Goal: Task Accomplishment & Management: Use online tool/utility

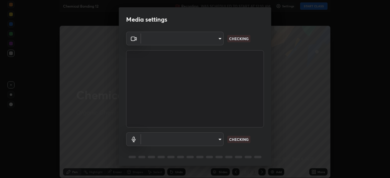
type input "d64d47ec9df49bf16df3be139c80778ada659e70263b5e9972ae33db9fa5459d"
type input "51a22c1431b769a8bb8d408626adf62a2672edeebd2159a8188921bb0d946e59"
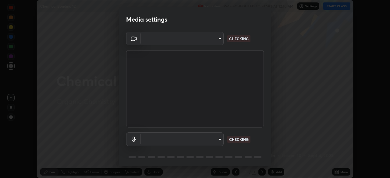
scroll to position [22, 0]
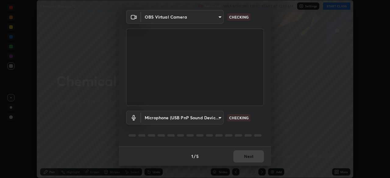
type input "d64d47ec9df49bf16df3be139c80778ada659e70263b5e9972ae33db9fa5459d"
type input "51a22c1431b769a8bb8d408626adf62a2672edeebd2159a8188921bb0d946e59"
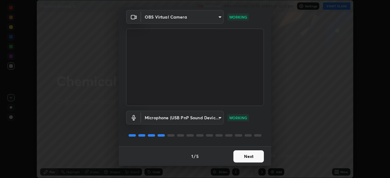
click at [250, 153] on button "Next" at bounding box center [248, 156] width 30 height 12
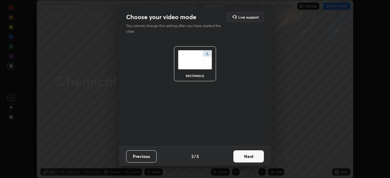
click at [250, 154] on button "Next" at bounding box center [248, 156] width 30 height 12
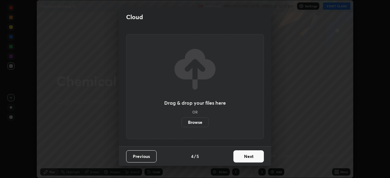
click at [250, 154] on button "Next" at bounding box center [248, 156] width 30 height 12
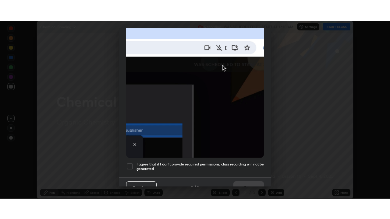
scroll to position [146, 0]
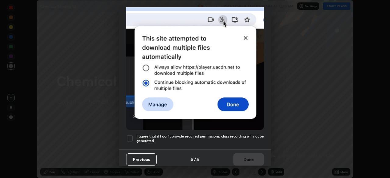
click at [128, 137] on div at bounding box center [129, 138] width 7 height 7
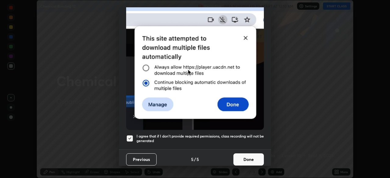
click at [236, 159] on button "Done" at bounding box center [248, 159] width 30 height 12
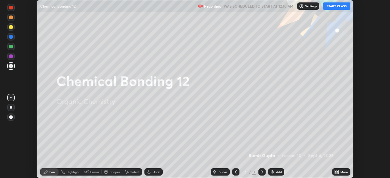
click at [337, 9] on button "START CLASS" at bounding box center [336, 5] width 27 height 7
click at [327, 173] on div "Slides 2 / 3 Add" at bounding box center [247, 172] width 169 height 12
click at [335, 170] on icon at bounding box center [335, 171] width 2 height 2
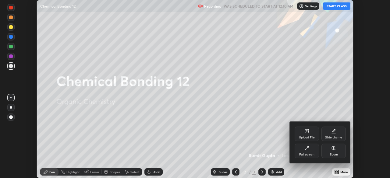
click at [311, 155] on div "Full screen" at bounding box center [306, 154] width 15 height 3
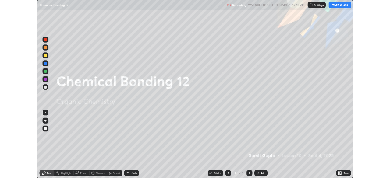
scroll to position [219, 390]
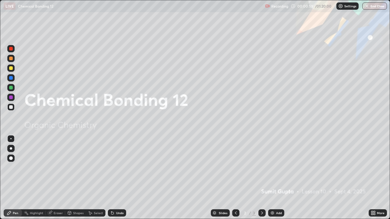
click at [11, 149] on div at bounding box center [10, 148] width 7 height 7
click at [14, 67] on div at bounding box center [10, 68] width 7 height 7
click at [276, 178] on div "Add" at bounding box center [276, 212] width 16 height 7
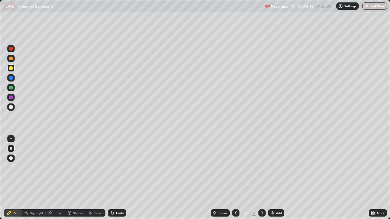
click at [262, 178] on div at bounding box center [261, 212] width 7 height 7
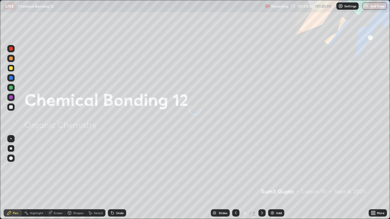
click at [274, 178] on div "Add" at bounding box center [276, 212] width 16 height 7
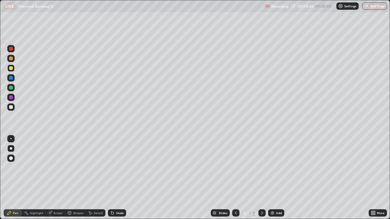
click at [11, 106] on div at bounding box center [11, 107] width 4 height 4
click at [11, 107] on div at bounding box center [11, 107] width 4 height 4
click at [12, 65] on div at bounding box center [10, 68] width 7 height 7
click at [10, 106] on div at bounding box center [11, 107] width 4 height 4
click at [11, 67] on div at bounding box center [11, 68] width 4 height 4
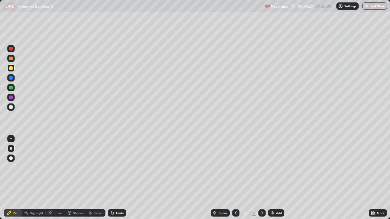
click at [116, 178] on div "Undo" at bounding box center [120, 213] width 8 height 3
click at [116, 178] on div "Undo" at bounding box center [117, 212] width 18 height 7
click at [114, 178] on div "Undo" at bounding box center [117, 212] width 18 height 7
click at [113, 178] on icon at bounding box center [112, 213] width 5 height 5
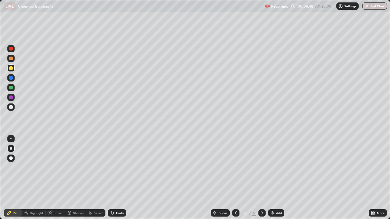
click at [12, 106] on div at bounding box center [11, 107] width 4 height 4
click at [10, 87] on div at bounding box center [11, 88] width 4 height 4
click at [272, 178] on div "Add" at bounding box center [276, 212] width 16 height 7
click at [14, 107] on div at bounding box center [10, 106] width 7 height 7
click at [12, 67] on div at bounding box center [11, 68] width 4 height 4
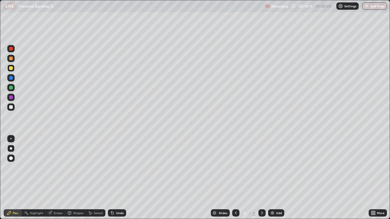
click at [116, 178] on div "Undo" at bounding box center [117, 212] width 18 height 7
click at [11, 107] on div at bounding box center [11, 107] width 4 height 4
click at [14, 70] on div at bounding box center [10, 68] width 7 height 7
click at [12, 109] on div at bounding box center [11, 107] width 4 height 4
click at [273, 178] on div "Add" at bounding box center [276, 212] width 16 height 7
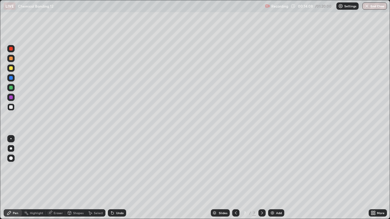
click at [235, 178] on icon at bounding box center [235, 213] width 5 height 5
click at [275, 178] on div "Add" at bounding box center [276, 212] width 16 height 7
click at [8, 107] on div at bounding box center [10, 106] width 7 height 7
click at [12, 75] on div at bounding box center [10, 77] width 7 height 7
click at [11, 71] on div at bounding box center [10, 68] width 7 height 7
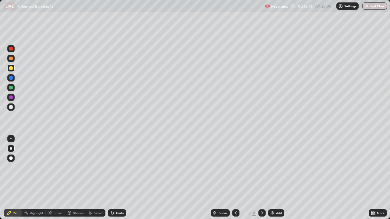
click at [10, 86] on div at bounding box center [11, 88] width 4 height 4
click at [9, 87] on div at bounding box center [11, 88] width 4 height 4
click at [11, 104] on div at bounding box center [10, 106] width 7 height 7
click at [12, 67] on div at bounding box center [11, 68] width 4 height 4
click at [37, 178] on div "Highlight" at bounding box center [34, 212] width 24 height 7
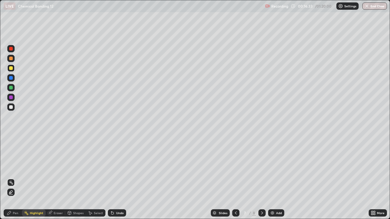
click at [13, 178] on div "Pen" at bounding box center [15, 213] width 5 height 3
click at [11, 68] on div at bounding box center [11, 68] width 4 height 4
click at [12, 70] on div at bounding box center [11, 68] width 4 height 4
click at [10, 105] on div at bounding box center [11, 107] width 4 height 4
click at [12, 69] on div at bounding box center [11, 68] width 4 height 4
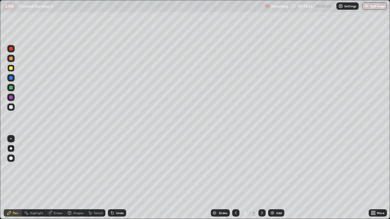
click at [115, 178] on div "Undo" at bounding box center [117, 212] width 18 height 7
click at [96, 178] on div "Select" at bounding box center [98, 213] width 9 height 3
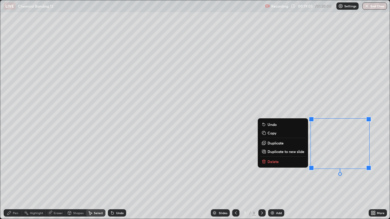
click at [277, 161] on p "Delete" at bounding box center [272, 161] width 11 height 5
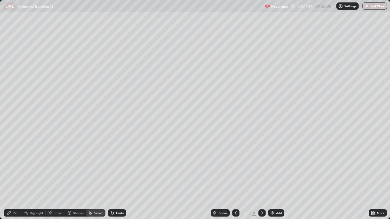
click at [0, 0] on button "Undo" at bounding box center [0, 0] width 0 height 0
click at [117, 178] on div "Undo" at bounding box center [120, 213] width 8 height 3
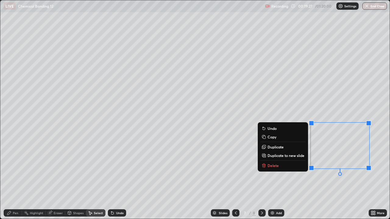
click at [277, 165] on p "Delete" at bounding box center [272, 165] width 11 height 5
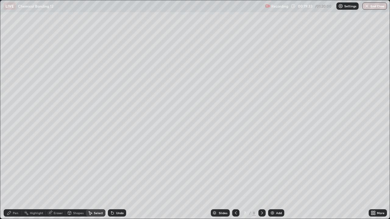
click at [13, 178] on div "Pen" at bounding box center [15, 213] width 5 height 3
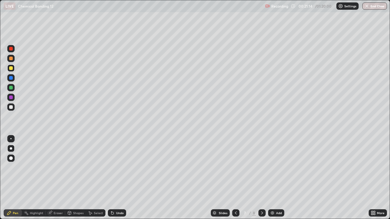
click at [261, 178] on icon at bounding box center [261, 213] width 5 height 5
click at [14, 151] on div at bounding box center [10, 148] width 7 height 7
click at [14, 68] on div at bounding box center [10, 68] width 7 height 7
click at [12, 106] on div at bounding box center [11, 107] width 4 height 4
click at [113, 178] on icon at bounding box center [112, 213] width 5 height 5
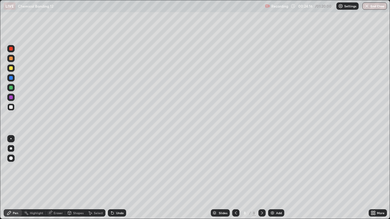
click at [117, 178] on div "Undo" at bounding box center [117, 212] width 18 height 7
click at [10, 74] on div at bounding box center [10, 77] width 7 height 7
click at [12, 67] on div at bounding box center [11, 68] width 4 height 4
click at [12, 106] on div at bounding box center [11, 107] width 4 height 4
click at [48, 178] on icon at bounding box center [50, 213] width 4 height 4
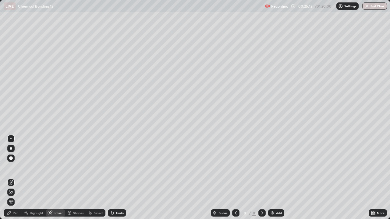
click at [15, 178] on div "Pen" at bounding box center [15, 213] width 5 height 3
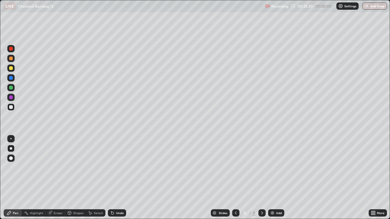
click at [10, 70] on div at bounding box center [11, 68] width 4 height 4
click at [277, 178] on div "Add" at bounding box center [276, 212] width 16 height 7
click at [11, 70] on div at bounding box center [11, 68] width 4 height 4
click at [11, 108] on div at bounding box center [11, 107] width 4 height 4
click at [118, 178] on div "Undo" at bounding box center [117, 212] width 18 height 7
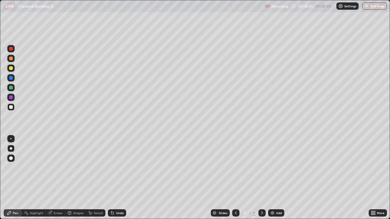
click at [12, 89] on div at bounding box center [11, 88] width 4 height 4
click at [12, 98] on div at bounding box center [11, 98] width 4 height 4
click at [116, 178] on div "Undo" at bounding box center [117, 212] width 18 height 7
click at [112, 178] on icon at bounding box center [112, 213] width 2 height 2
click at [12, 68] on div at bounding box center [11, 68] width 4 height 4
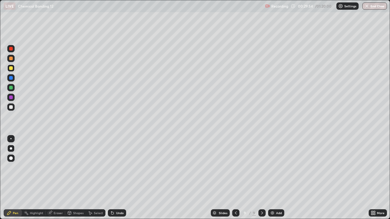
click at [14, 104] on div at bounding box center [10, 107] width 7 height 10
click at [9, 75] on div at bounding box center [10, 77] width 7 height 7
click at [272, 178] on img at bounding box center [272, 213] width 5 height 5
click at [12, 67] on div at bounding box center [11, 68] width 4 height 4
click at [11, 69] on div at bounding box center [11, 68] width 4 height 4
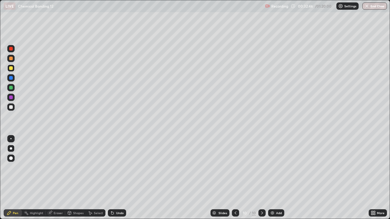
click at [111, 178] on icon at bounding box center [112, 213] width 2 height 2
click at [12, 107] on div at bounding box center [11, 107] width 4 height 4
click at [116, 178] on div "Undo" at bounding box center [120, 213] width 8 height 3
click at [14, 75] on div at bounding box center [10, 77] width 7 height 7
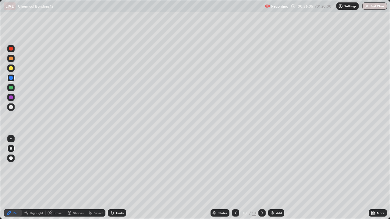
click at [274, 178] on div "Add" at bounding box center [276, 212] width 16 height 7
click at [10, 69] on div at bounding box center [11, 68] width 4 height 4
click at [13, 106] on div at bounding box center [10, 106] width 7 height 7
click at [11, 68] on div at bounding box center [11, 68] width 4 height 4
click at [11, 77] on div at bounding box center [11, 78] width 4 height 4
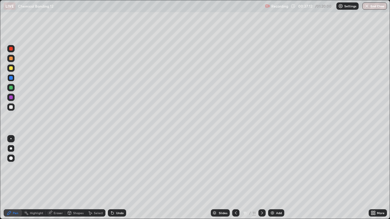
click at [12, 108] on div at bounding box center [11, 107] width 4 height 4
click at [11, 76] on div at bounding box center [11, 78] width 4 height 4
click at [9, 85] on div at bounding box center [10, 87] width 7 height 7
click at [113, 178] on icon at bounding box center [112, 213] width 2 height 2
click at [114, 178] on div "Undo" at bounding box center [117, 212] width 18 height 7
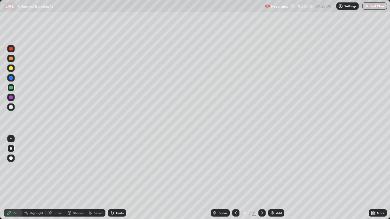
click at [114, 178] on div "Undo" at bounding box center [117, 212] width 18 height 7
click at [10, 104] on div at bounding box center [10, 106] width 7 height 7
click at [11, 66] on div at bounding box center [11, 68] width 4 height 4
click at [117, 178] on div "Undo" at bounding box center [120, 213] width 8 height 3
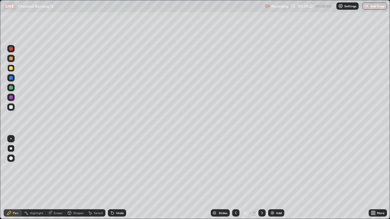
click at [114, 178] on div "Undo" at bounding box center [117, 212] width 18 height 7
click at [276, 178] on div "Add" at bounding box center [276, 212] width 16 height 7
click at [11, 107] on div at bounding box center [11, 107] width 4 height 4
click at [11, 88] on div at bounding box center [11, 88] width 4 height 4
click at [118, 178] on div "Undo" at bounding box center [117, 212] width 18 height 7
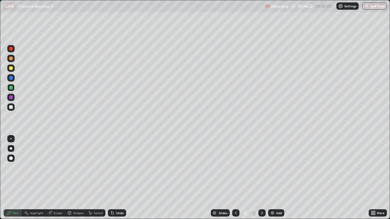
click at [274, 178] on div "Add" at bounding box center [276, 212] width 16 height 7
click at [11, 110] on div at bounding box center [10, 106] width 7 height 7
click at [11, 88] on div at bounding box center [11, 88] width 4 height 4
click at [10, 98] on div at bounding box center [11, 98] width 4 height 4
click at [12, 67] on div at bounding box center [11, 68] width 4 height 4
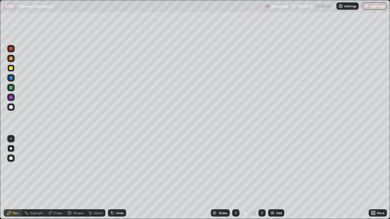
click at [10, 107] on div at bounding box center [11, 107] width 4 height 4
click at [11, 71] on div at bounding box center [10, 68] width 7 height 7
click at [274, 178] on img at bounding box center [272, 213] width 5 height 5
click at [11, 68] on div at bounding box center [11, 68] width 4 height 4
click at [10, 109] on div at bounding box center [11, 107] width 4 height 4
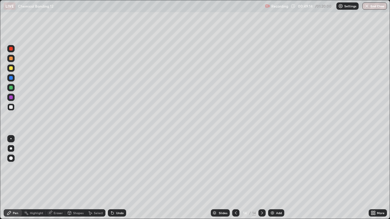
click at [10, 68] on div at bounding box center [11, 68] width 4 height 4
click at [11, 79] on div at bounding box center [11, 78] width 4 height 4
click at [11, 68] on div at bounding box center [11, 68] width 4 height 4
click at [54, 178] on div "Eraser" at bounding box center [58, 213] width 9 height 3
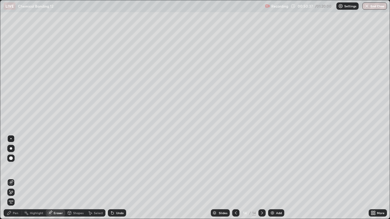
click at [14, 178] on div "Pen" at bounding box center [15, 213] width 5 height 3
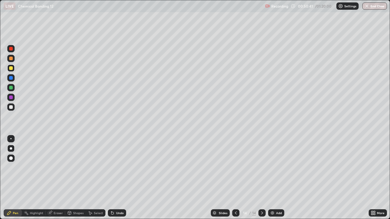
click at [50, 178] on icon at bounding box center [50, 212] width 3 height 3
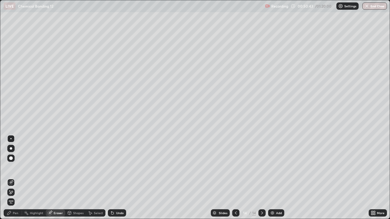
click at [12, 178] on div "Pen" at bounding box center [13, 212] width 18 height 7
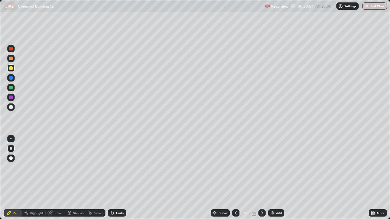
click at [114, 178] on div "Undo" at bounding box center [117, 212] width 18 height 7
click at [274, 178] on img at bounding box center [272, 213] width 5 height 5
click at [235, 178] on icon at bounding box center [235, 213] width 5 height 5
click at [261, 178] on icon at bounding box center [261, 213] width 5 height 5
click at [11, 106] on div at bounding box center [11, 107] width 4 height 4
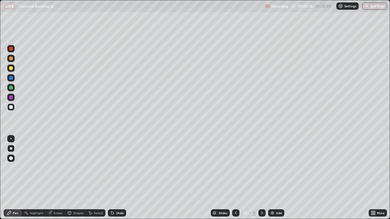
click at [14, 88] on div at bounding box center [10, 87] width 7 height 7
click at [11, 97] on div at bounding box center [11, 98] width 4 height 4
click at [11, 104] on div at bounding box center [10, 106] width 7 height 7
click at [10, 100] on div at bounding box center [10, 97] width 7 height 7
click at [276, 178] on div "Add" at bounding box center [279, 213] width 6 height 3
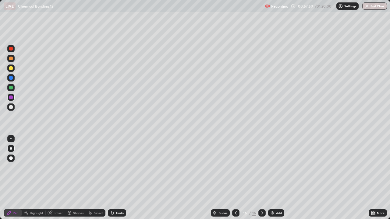
click at [11, 58] on div at bounding box center [11, 59] width 4 height 4
click at [10, 107] on div at bounding box center [11, 107] width 4 height 4
click at [11, 68] on div at bounding box center [11, 68] width 4 height 4
click at [116, 178] on div "Undo" at bounding box center [120, 213] width 8 height 3
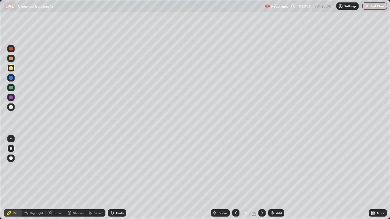
click at [112, 178] on icon at bounding box center [112, 213] width 2 height 2
click at [114, 178] on icon at bounding box center [112, 213] width 5 height 5
click at [114, 178] on div "Undo" at bounding box center [117, 212] width 18 height 7
click at [117, 178] on div "Undo" at bounding box center [120, 213] width 8 height 3
click at [118, 178] on div "Undo" at bounding box center [120, 213] width 8 height 3
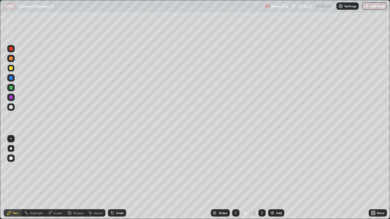
click at [13, 107] on div at bounding box center [10, 106] width 7 height 7
click at [11, 68] on div at bounding box center [11, 68] width 4 height 4
click at [10, 97] on div at bounding box center [11, 98] width 4 height 4
click at [235, 178] on icon at bounding box center [235, 213] width 5 height 5
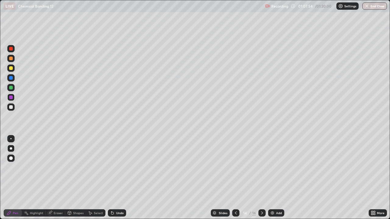
click at [234, 178] on icon at bounding box center [235, 213] width 5 height 5
click at [261, 178] on icon at bounding box center [261, 213] width 5 height 5
click at [260, 178] on icon at bounding box center [261, 213] width 5 height 5
click at [10, 148] on div at bounding box center [11, 148] width 2 height 2
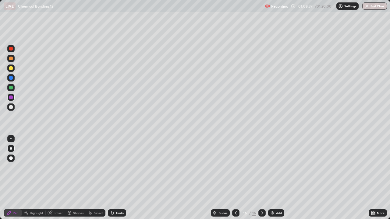
click at [10, 148] on div at bounding box center [11, 148] width 2 height 2
click at [9, 87] on div at bounding box center [10, 87] width 7 height 7
click at [275, 178] on div "Add" at bounding box center [276, 212] width 16 height 7
click at [116, 178] on div "Undo" at bounding box center [117, 212] width 18 height 7
click at [276, 178] on div "Add" at bounding box center [279, 213] width 6 height 3
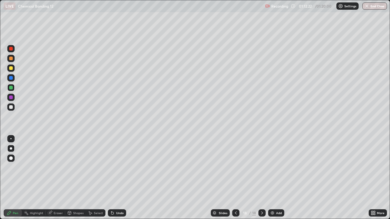
click at [10, 107] on div at bounding box center [11, 107] width 4 height 4
click at [235, 178] on icon at bounding box center [235, 213] width 5 height 5
click at [236, 178] on icon at bounding box center [236, 213] width 2 height 3
click at [261, 178] on icon at bounding box center [261, 213] width 5 height 5
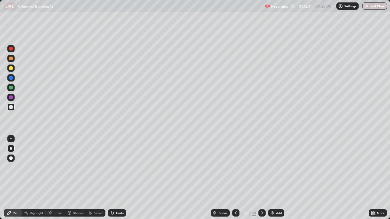
click at [14, 107] on div at bounding box center [10, 106] width 7 height 7
click at [11, 68] on div at bounding box center [11, 68] width 4 height 4
click at [375, 9] on button "End Class" at bounding box center [374, 5] width 25 height 7
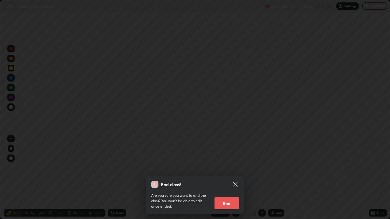
click at [296, 132] on div "End class? Are you sure you want to end the class? You won’t be able to edit on…" at bounding box center [195, 109] width 390 height 219
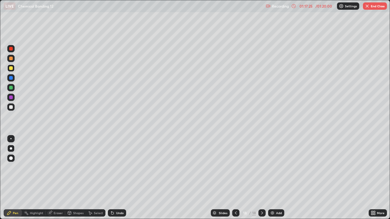
click at [376, 7] on button "End Class" at bounding box center [374, 5] width 24 height 7
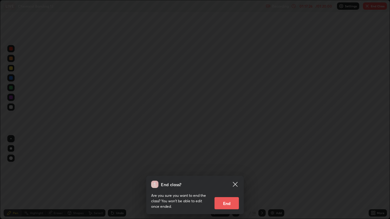
click at [227, 178] on button "End" at bounding box center [226, 203] width 24 height 12
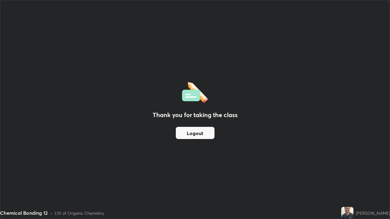
click at [204, 133] on button "Logout" at bounding box center [195, 133] width 39 height 12
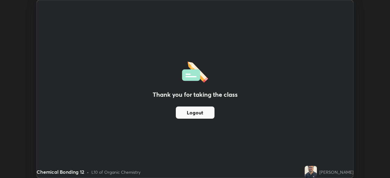
scroll to position [30256, 30044]
